Goal: Find specific page/section: Find specific page/section

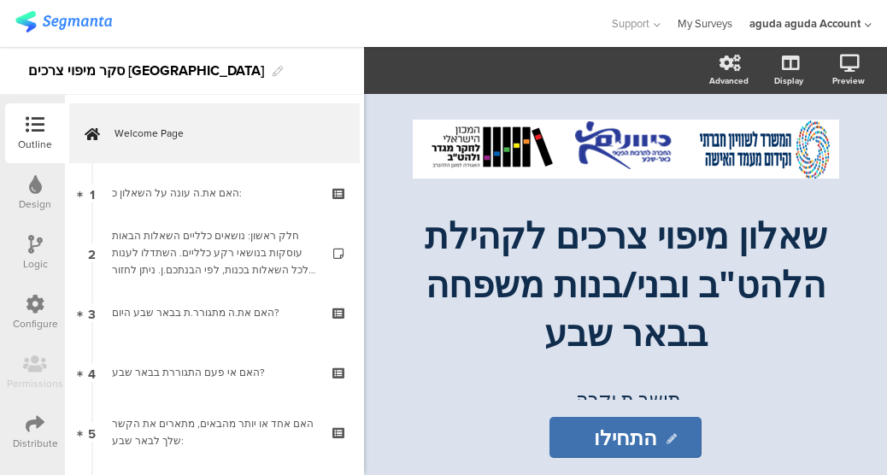
click at [697, 13] on link "My Surveys" at bounding box center [705, 23] width 55 height 47
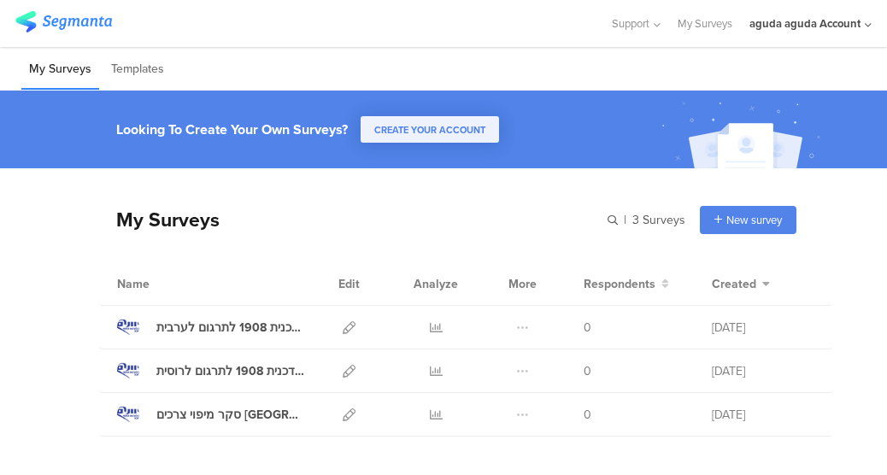
click at [793, 23] on div "aguda aguda Account" at bounding box center [804, 23] width 111 height 16
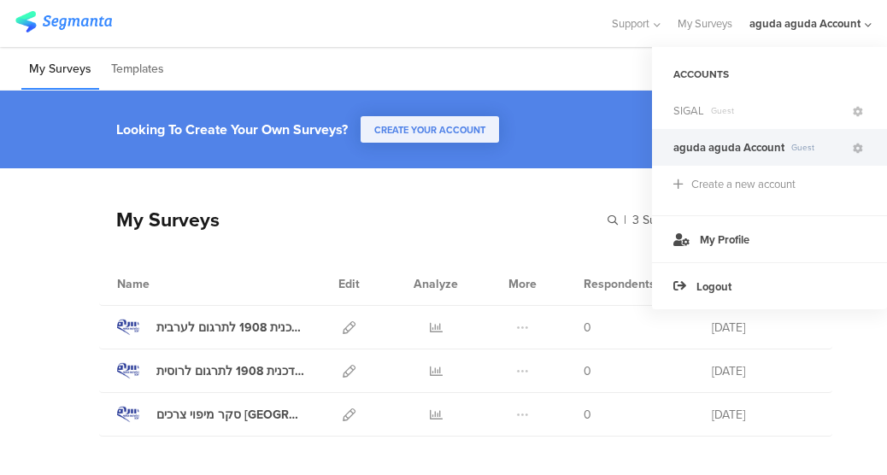
click at [789, 26] on div "aguda aguda Account" at bounding box center [804, 23] width 111 height 16
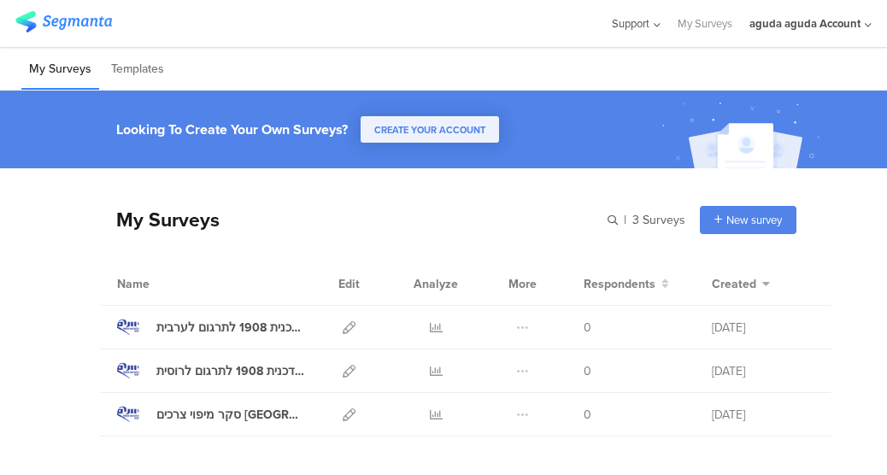
click at [636, 32] on div "Support" at bounding box center [636, 23] width 50 height 47
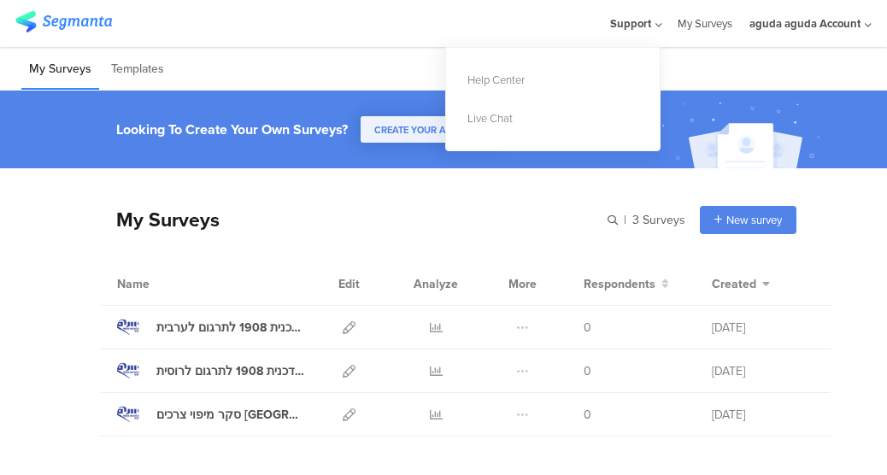
click at [685, 24] on link "My Surveys" at bounding box center [705, 23] width 55 height 47
